Goal: Find contact information: Find contact information

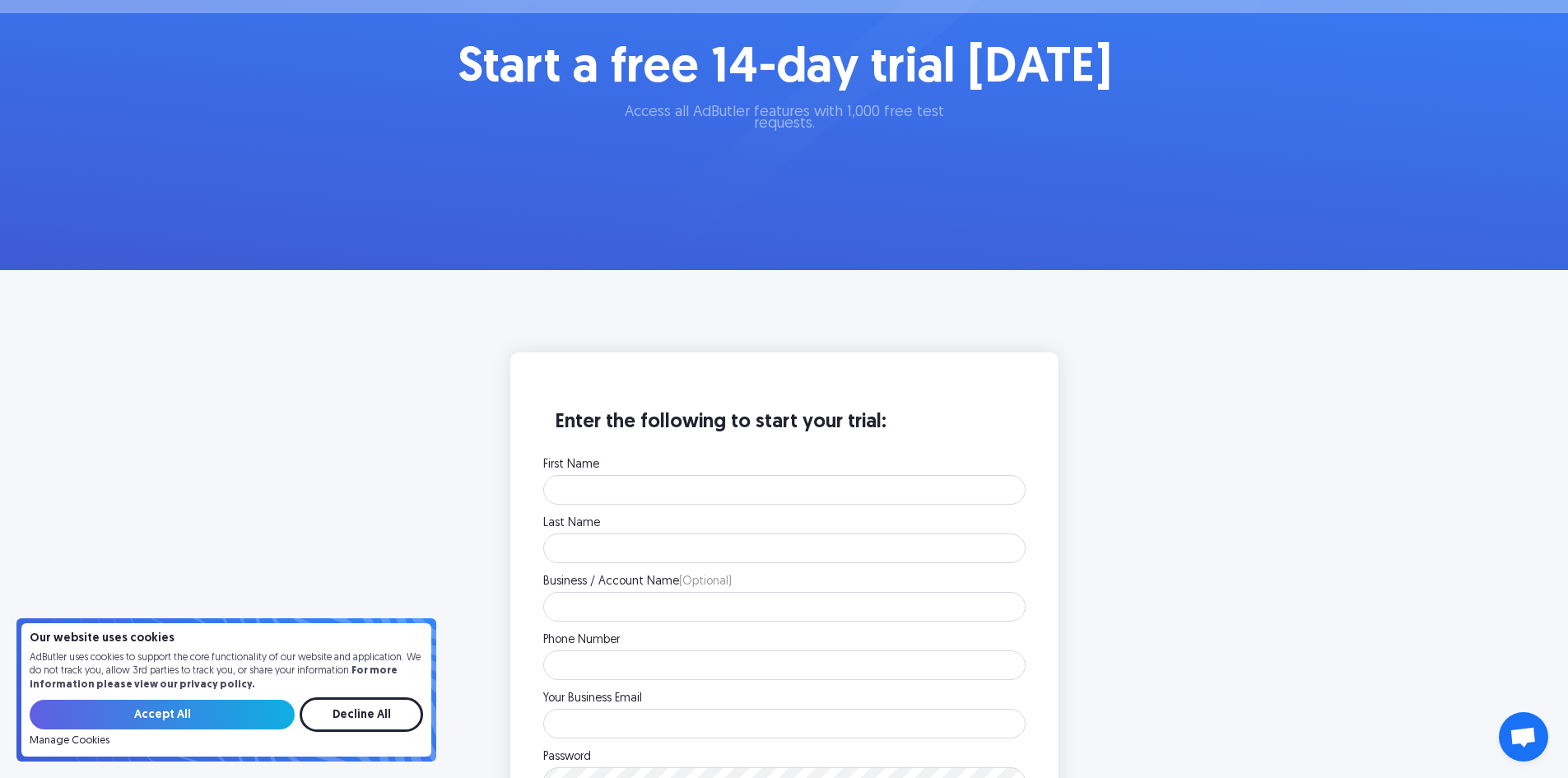
scroll to position [247, 0]
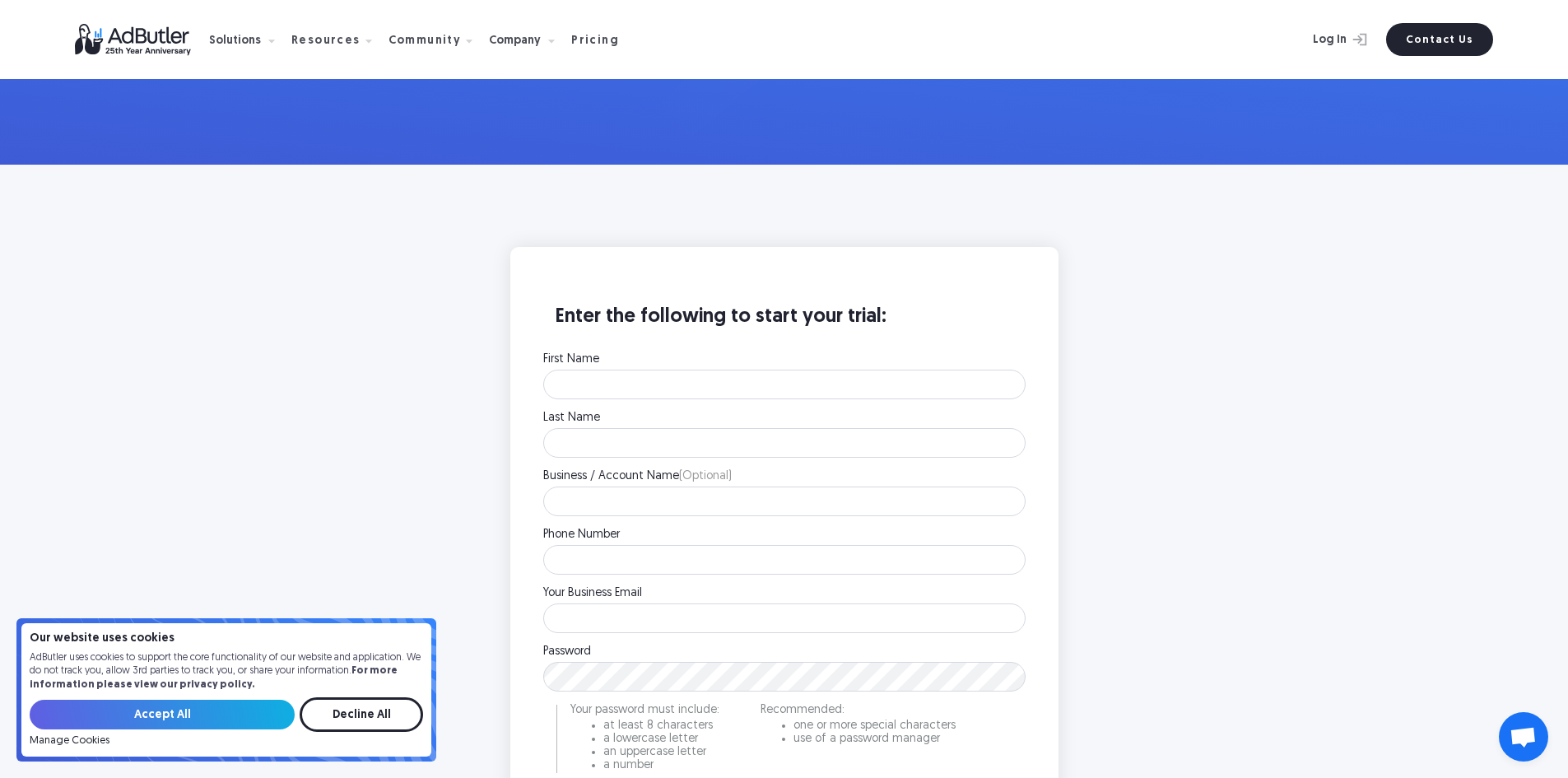
click at [1535, 743] on span "Open chat" at bounding box center [1523, 738] width 27 height 23
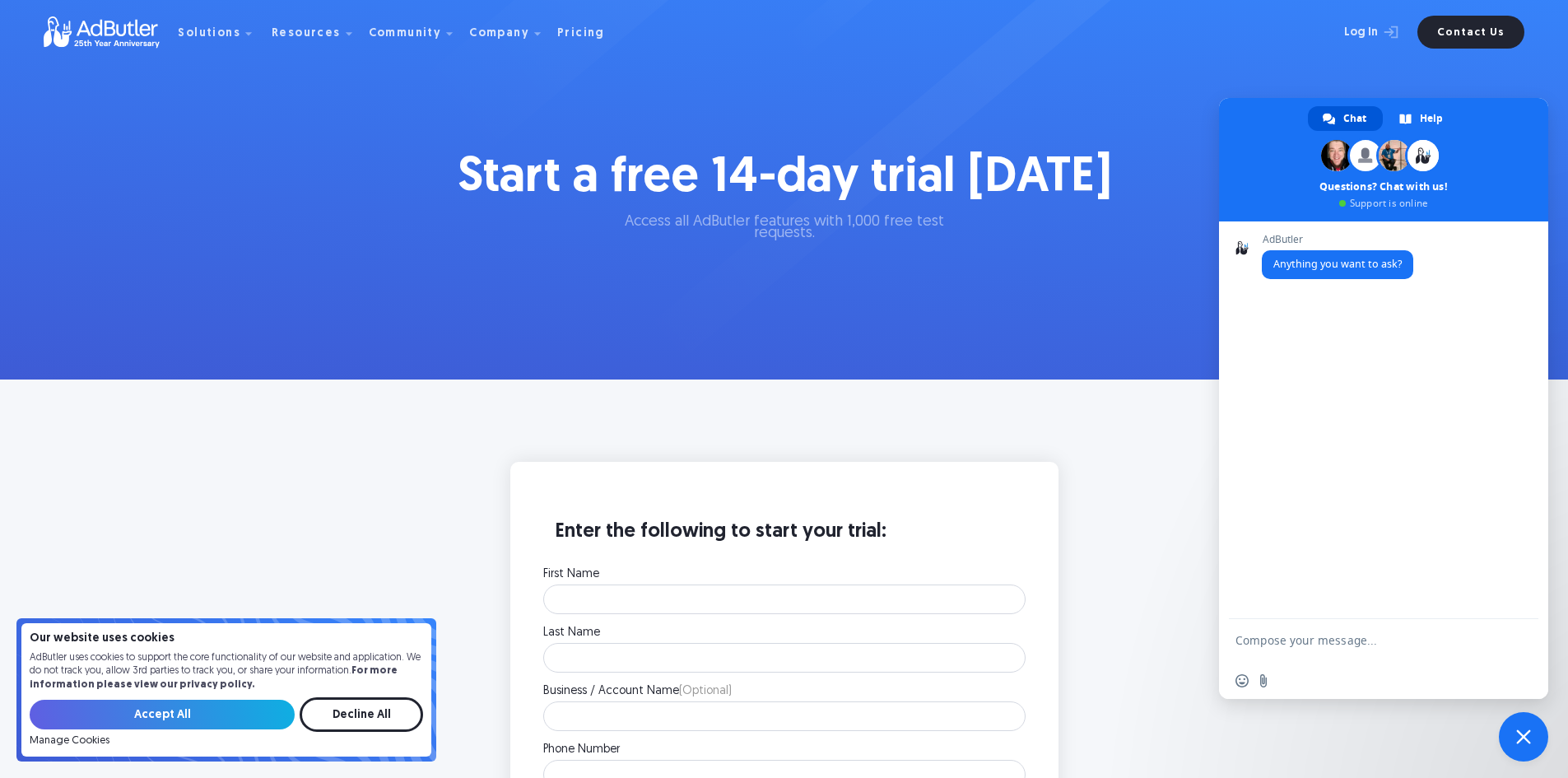
scroll to position [0, 0]
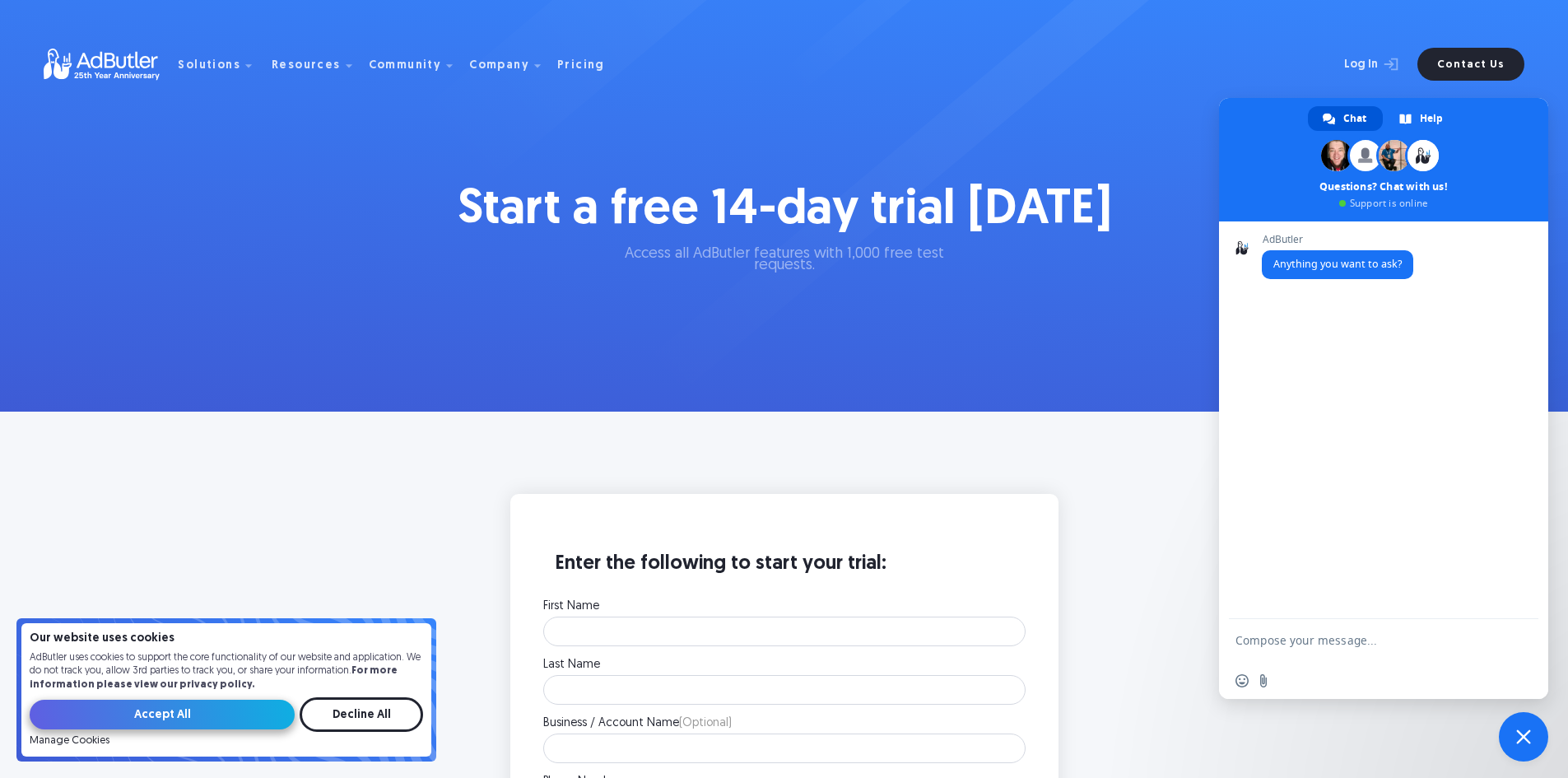
click at [194, 712] on input "Accept All" at bounding box center [162, 714] width 265 height 30
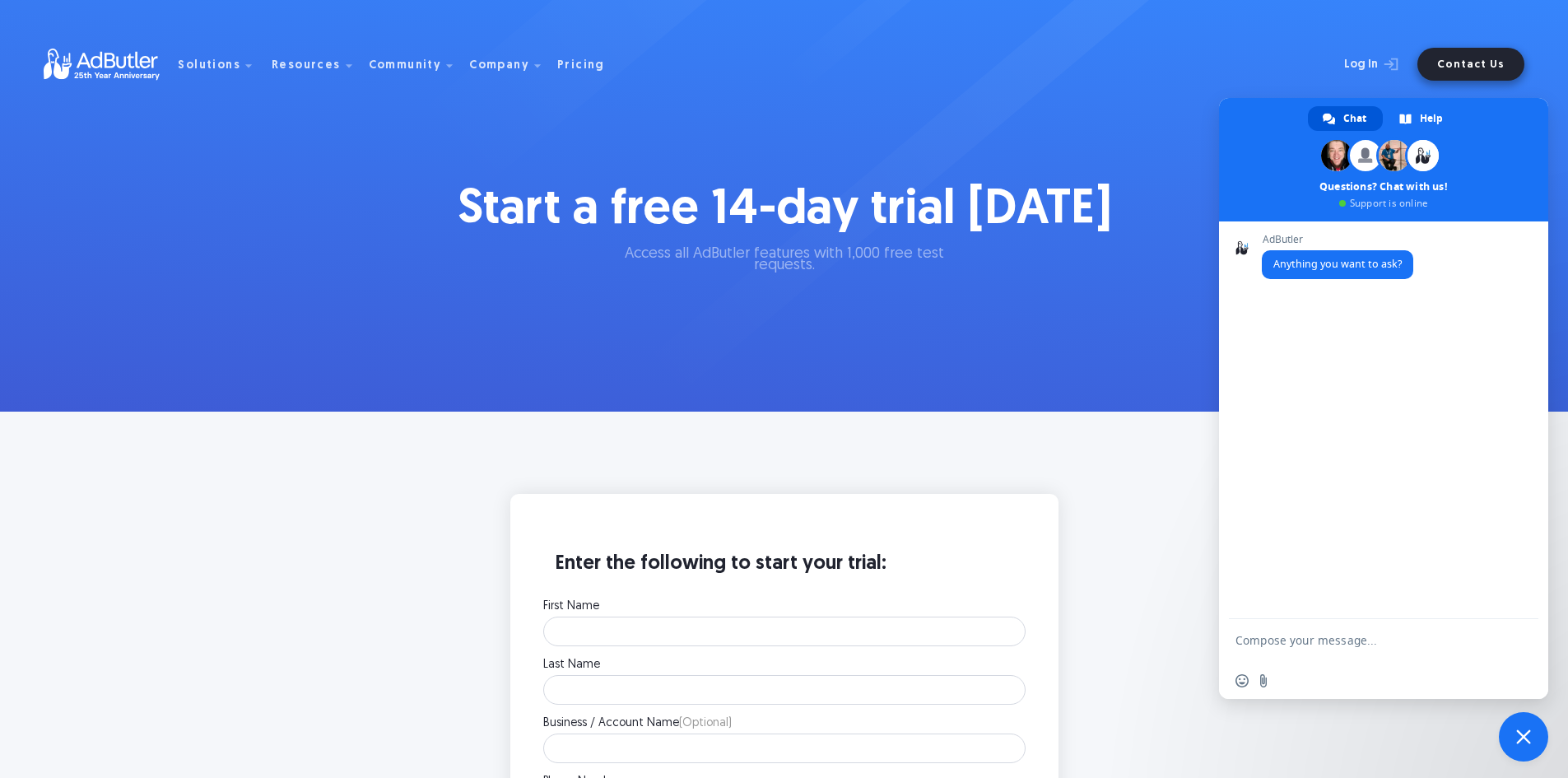
drag, startPoint x: 1458, startPoint y: 54, endPoint x: 1443, endPoint y: 68, distance: 20.5
click at [1458, 54] on link "Contact Us" at bounding box center [1470, 64] width 107 height 33
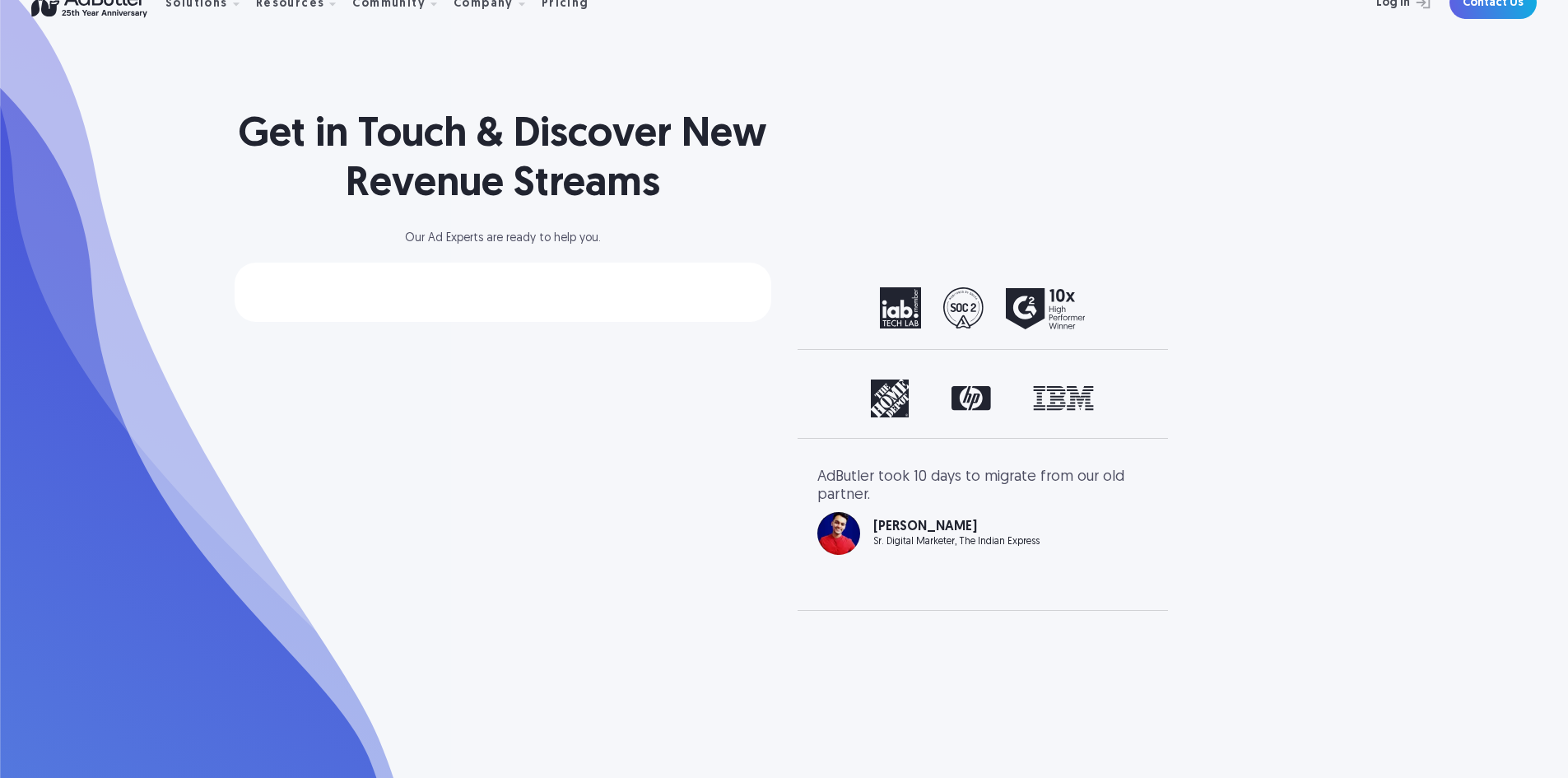
scroll to position [82, 0]
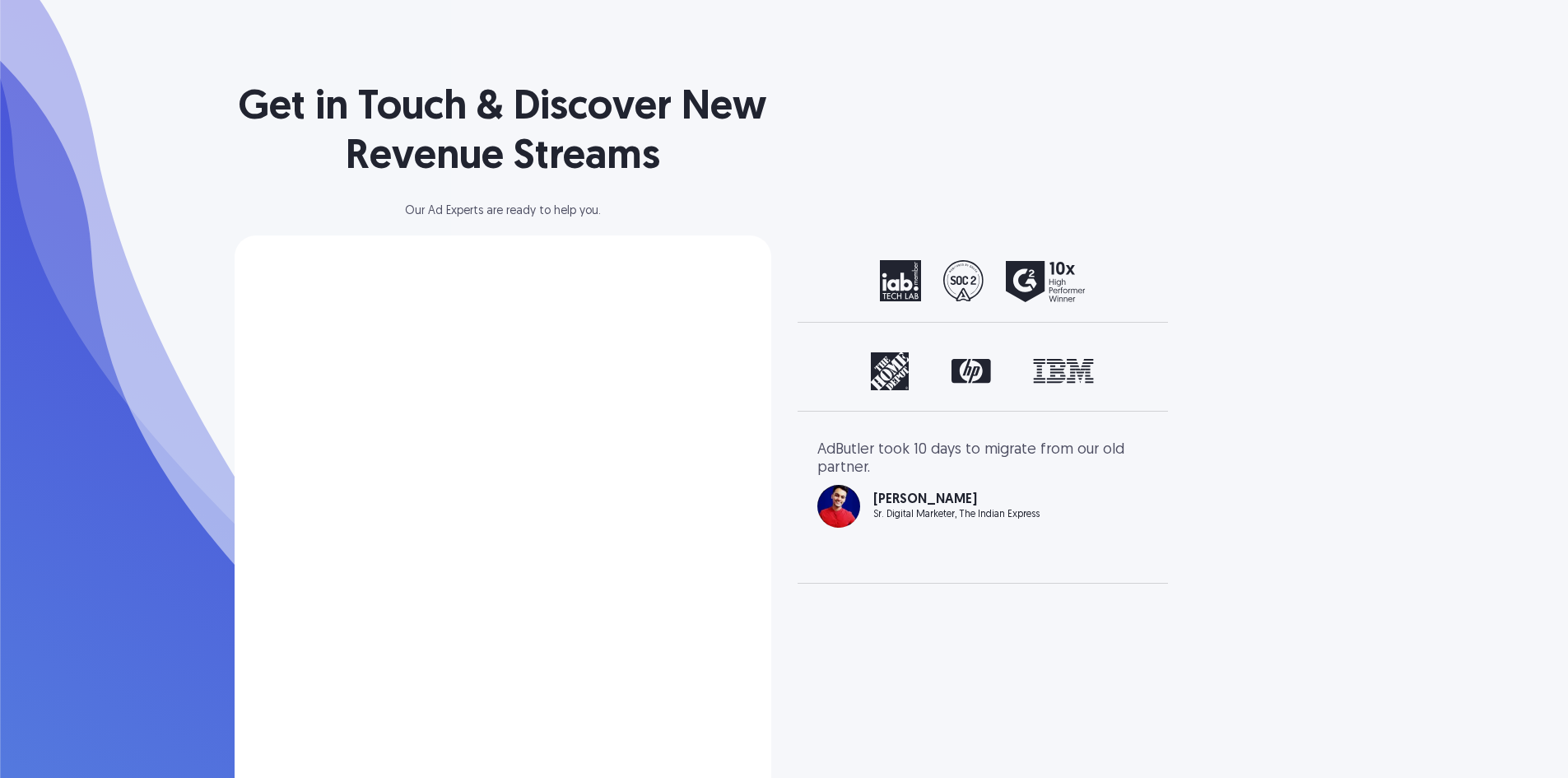
select select "[GEOGRAPHIC_DATA]"
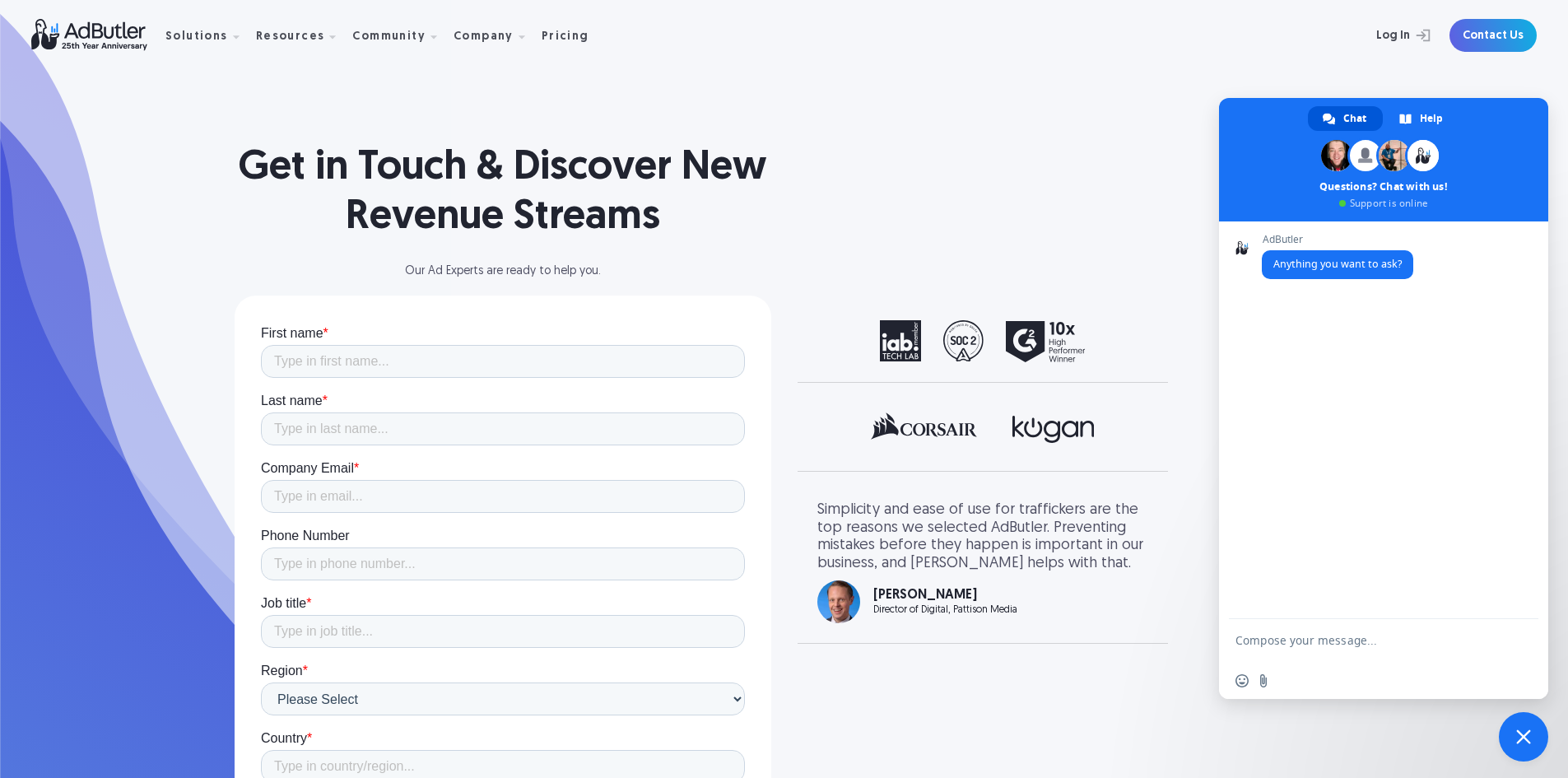
scroll to position [0, 0]
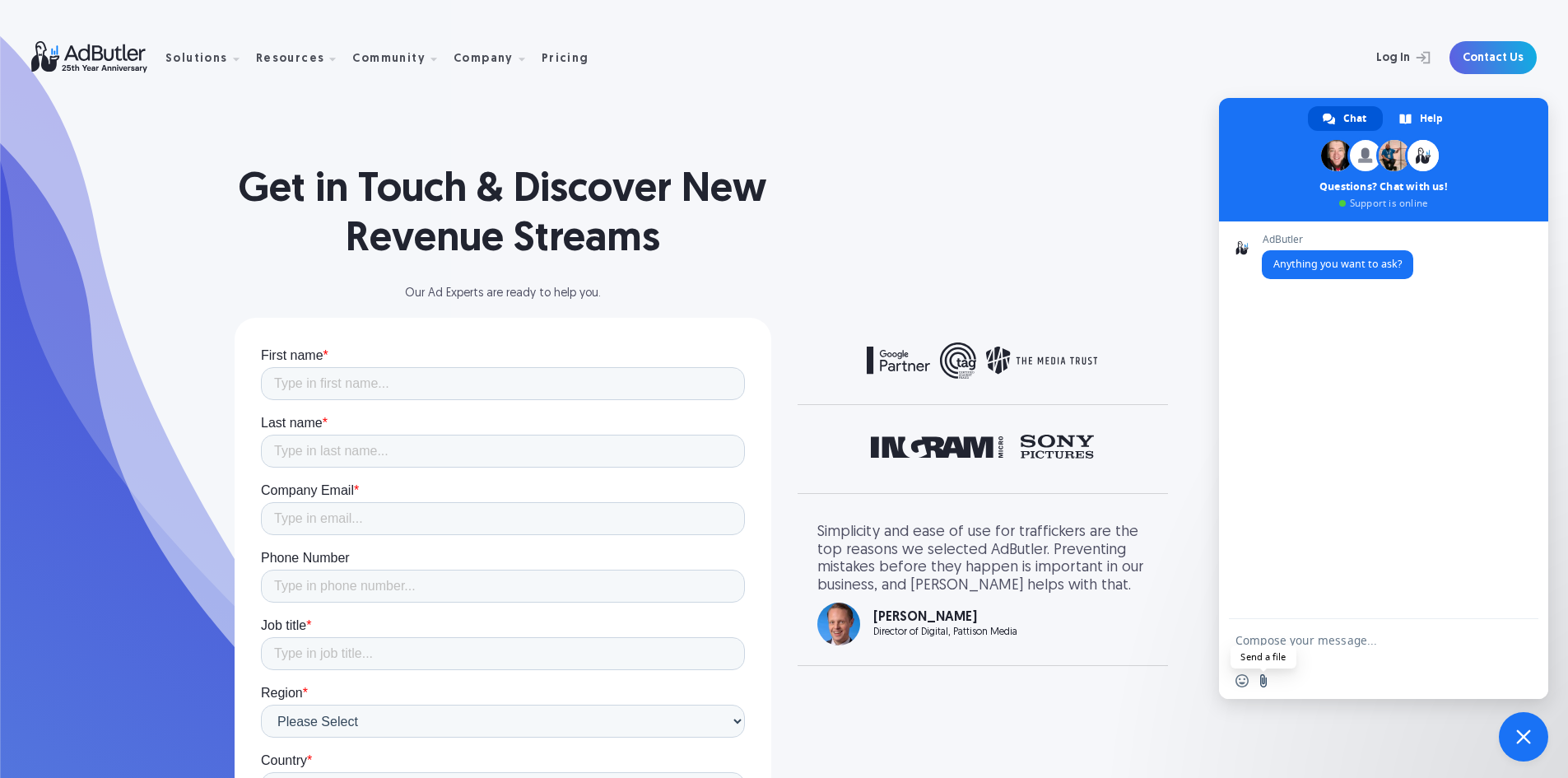
click at [1261, 676] on input "Send a file" at bounding box center [1263, 680] width 13 height 13
